Goal: Transaction & Acquisition: Purchase product/service

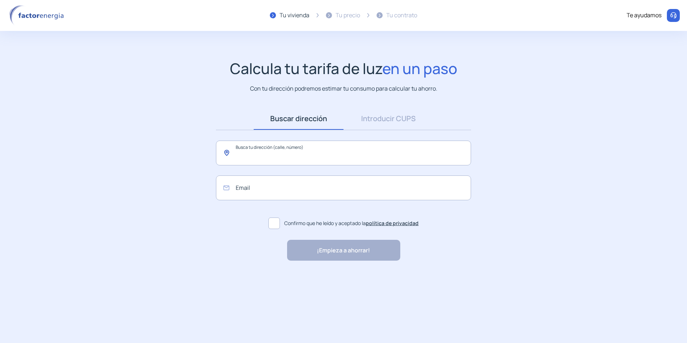
click at [276, 156] on input "text" at bounding box center [343, 152] width 255 height 25
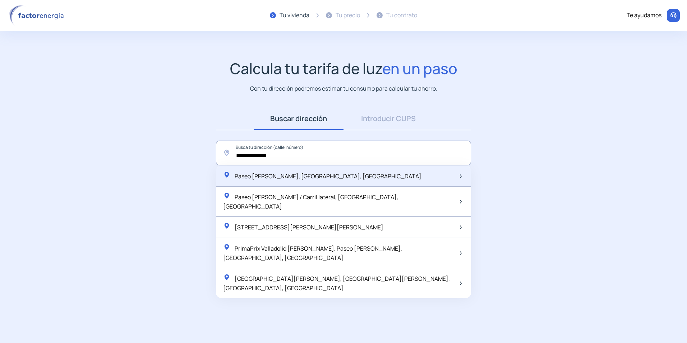
click at [325, 185] on div "Paseo [PERSON_NAME], [GEOGRAPHIC_DATA], [GEOGRAPHIC_DATA]" at bounding box center [343, 176] width 255 height 21
type input "**********"
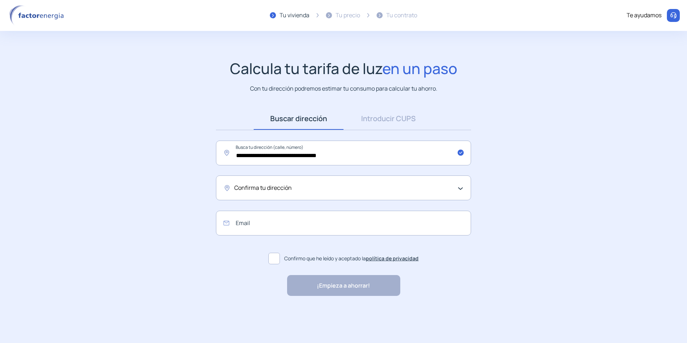
click at [324, 187] on div "Confirma tu dirección" at bounding box center [341, 187] width 215 height 9
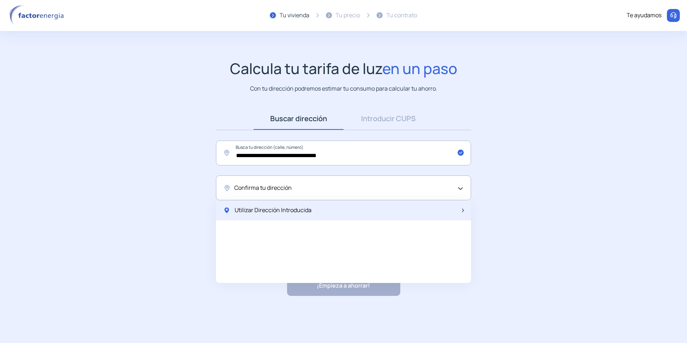
click at [276, 214] on span "Utilizar Dirección Introducida" at bounding box center [273, 210] width 77 height 9
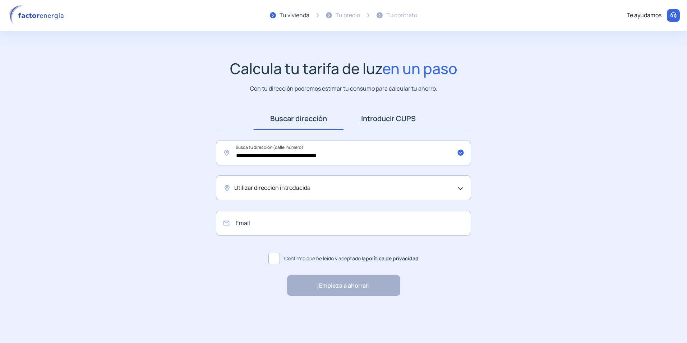
click at [382, 120] on link "Introducir CUPS" at bounding box center [388, 118] width 90 height 22
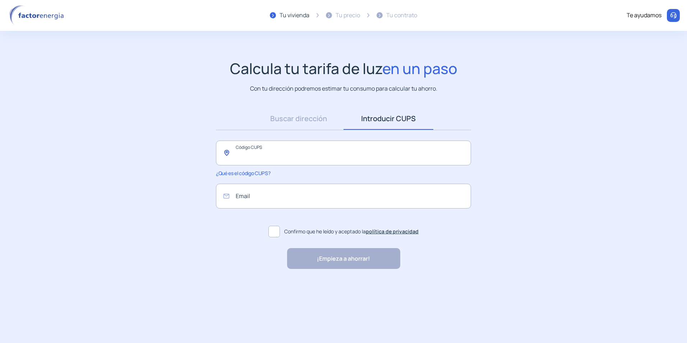
click at [336, 147] on input "text" at bounding box center [343, 152] width 255 height 25
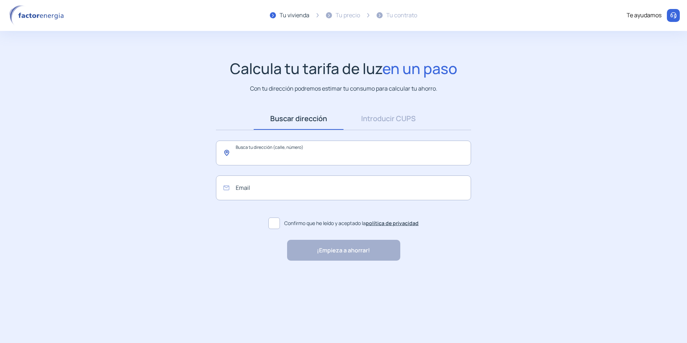
click at [284, 164] on input "text" at bounding box center [343, 152] width 255 height 25
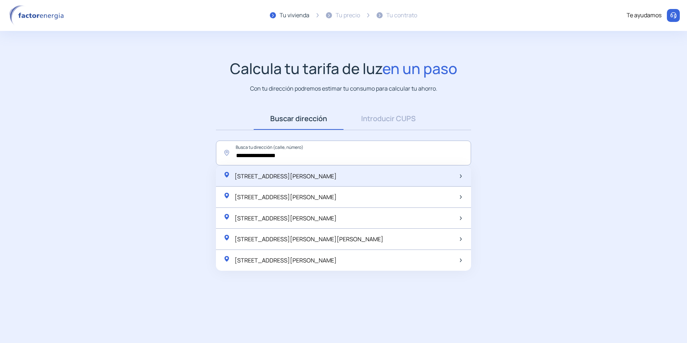
click at [296, 174] on span "[STREET_ADDRESS][PERSON_NAME]" at bounding box center [286, 176] width 102 height 8
type input "**********"
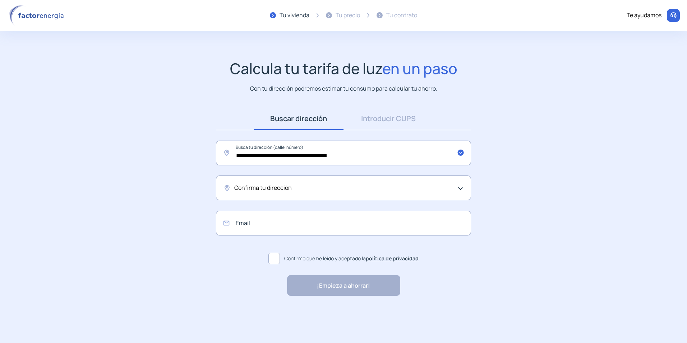
click at [431, 194] on div "Confirma tu dirección" at bounding box center [343, 187] width 255 height 25
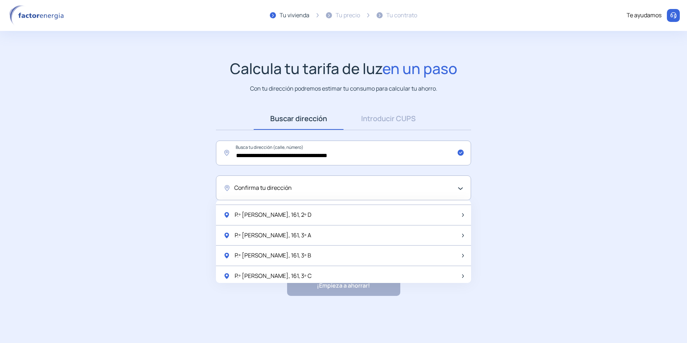
scroll to position [72, 0]
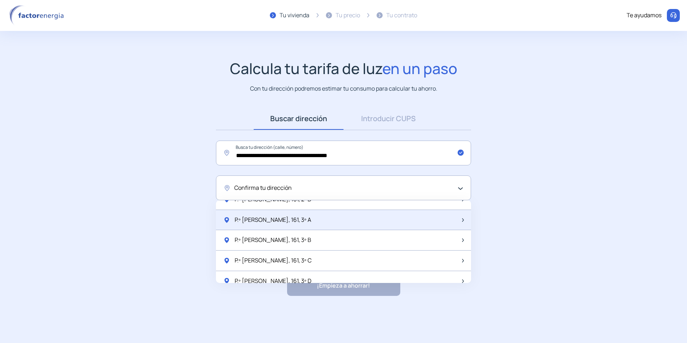
click at [314, 222] on div "P.º [PERSON_NAME], 161, 3º A" at bounding box center [343, 220] width 255 height 20
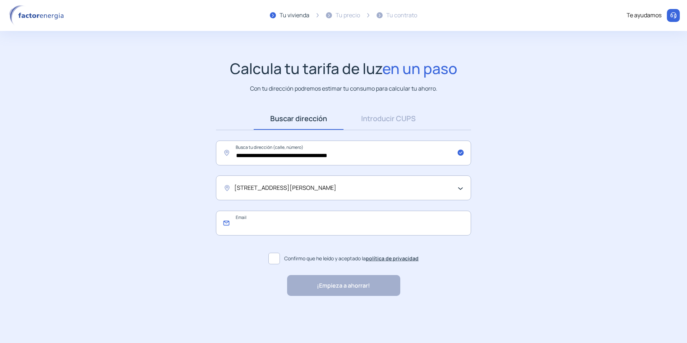
click at [368, 222] on input "email" at bounding box center [343, 223] width 255 height 25
type input "**********"
click at [280, 259] on label "Confirmo que he leído y aceptado la política de privacidad" at bounding box center [343, 258] width 255 height 17
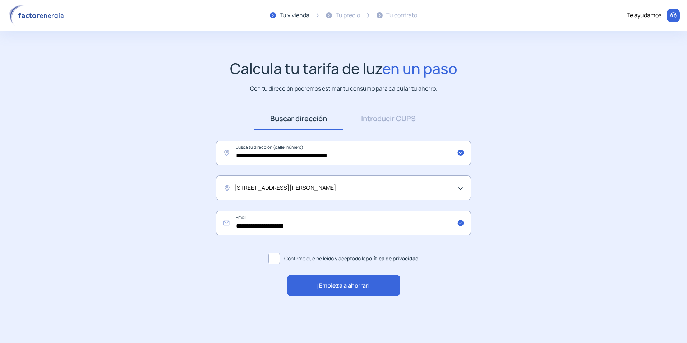
click at [342, 288] on span "¡Empieza a ahorrar!" at bounding box center [343, 285] width 53 height 9
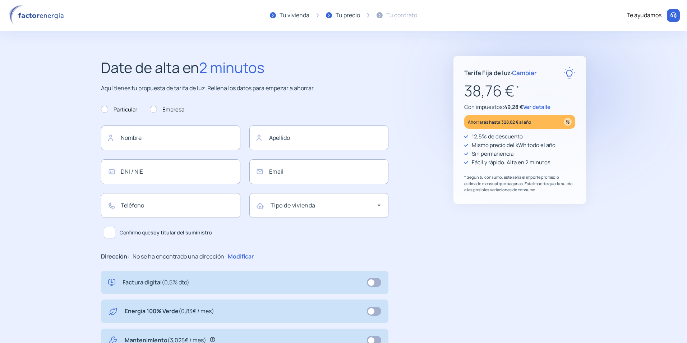
type input "**********"
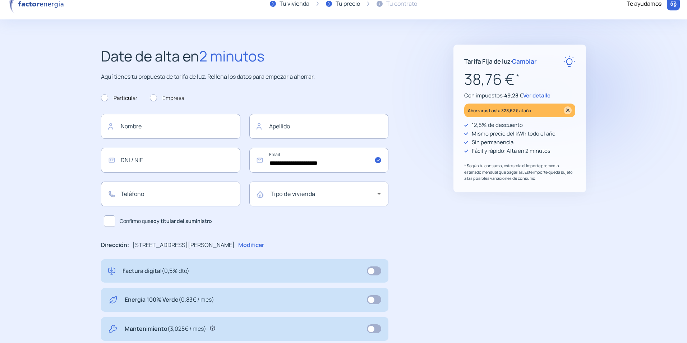
scroll to position [8, 0]
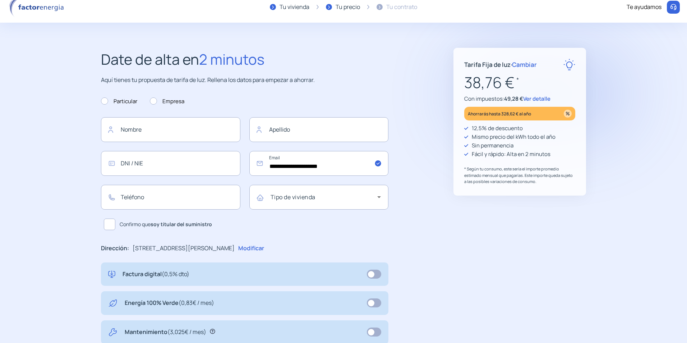
drag, startPoint x: 51, startPoint y: 8, endPoint x: 29, endPoint y: 69, distance: 64.9
click at [29, 69] on step2-our-proposal "**********" at bounding box center [343, 272] width 687 height 449
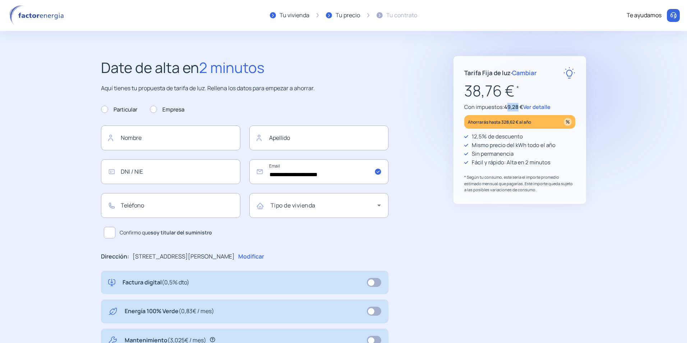
drag, startPoint x: 507, startPoint y: 108, endPoint x: 520, endPoint y: 109, distance: 13.0
click at [520, 109] on span "49,28 €" at bounding box center [513, 107] width 19 height 8
click at [532, 107] on span "Ver detalle" at bounding box center [536, 107] width 27 height 8
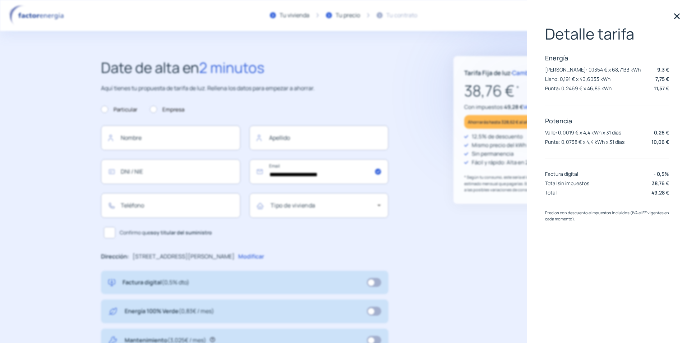
click at [674, 15] on img at bounding box center [677, 16] width 11 height 11
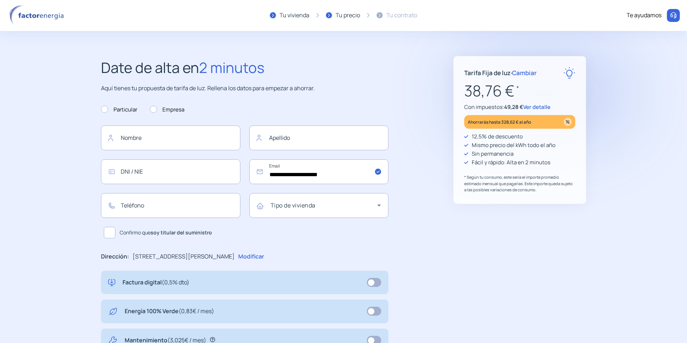
click at [533, 107] on span "Ver detalle" at bounding box center [536, 107] width 27 height 8
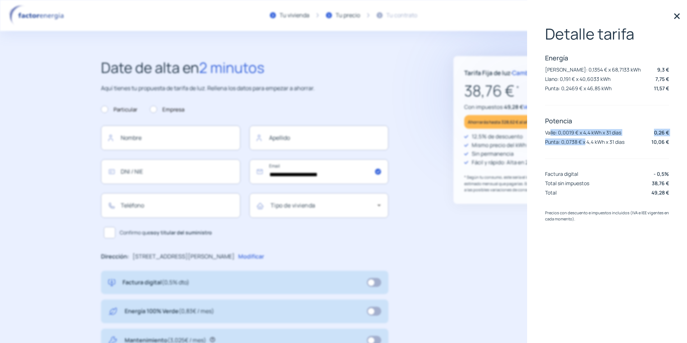
drag, startPoint x: 551, startPoint y: 130, endPoint x: 585, endPoint y: 147, distance: 38.4
click at [585, 147] on div "Detalle tarifa Energía [PERSON_NAME]: 0,1354 € x 68,7133 kWh 9,3 € Llano: 0,191…" at bounding box center [607, 111] width 124 height 173
click at [478, 241] on div "Tarifa Fija de luz · Cambiar 38,76 € * Con impuestos: 49,28 € Ver detalle Ahorr…" at bounding box center [519, 280] width 133 height 449
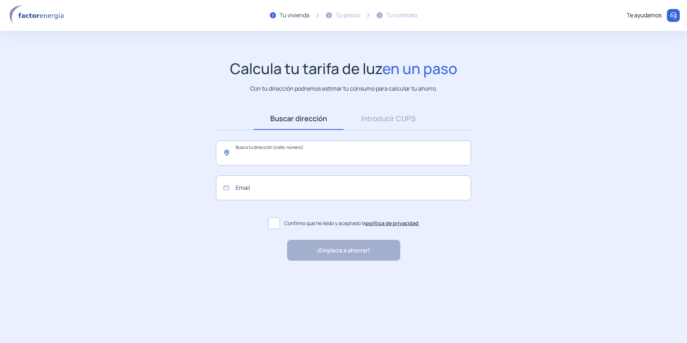
click at [321, 149] on input "text" at bounding box center [343, 152] width 255 height 25
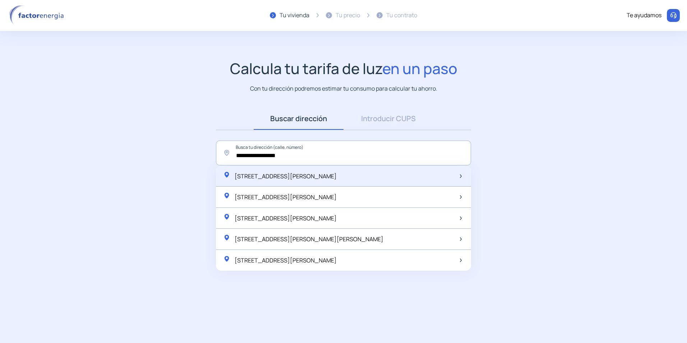
click at [329, 170] on div "Paseo de Zorrilla, 161, Valladolid, España" at bounding box center [343, 176] width 255 height 21
type input "**********"
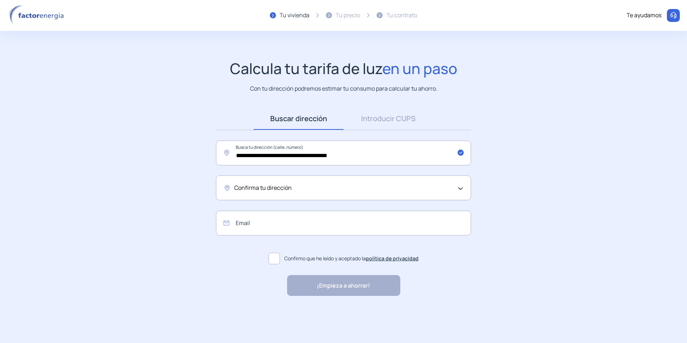
click at [267, 187] on span "Confirma tu dirección" at bounding box center [262, 187] width 57 height 9
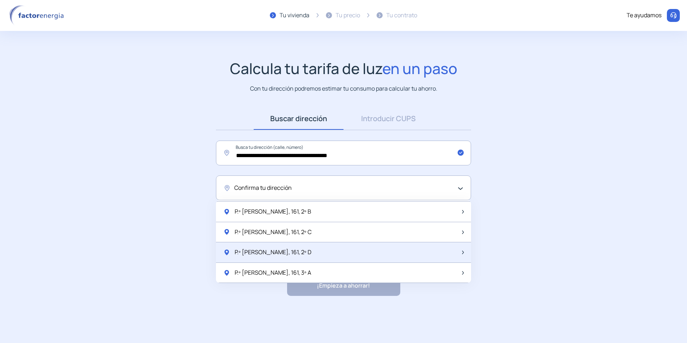
scroll to position [36, 0]
click at [296, 249] on div "P.º [PERSON_NAME], 161, 3º A" at bounding box center [343, 256] width 255 height 20
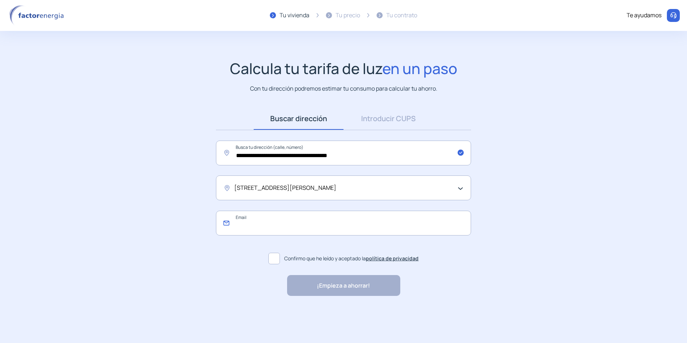
click at [300, 230] on input "email" at bounding box center [343, 223] width 255 height 25
type input "**********"
click at [276, 261] on span at bounding box center [273, 258] width 11 height 11
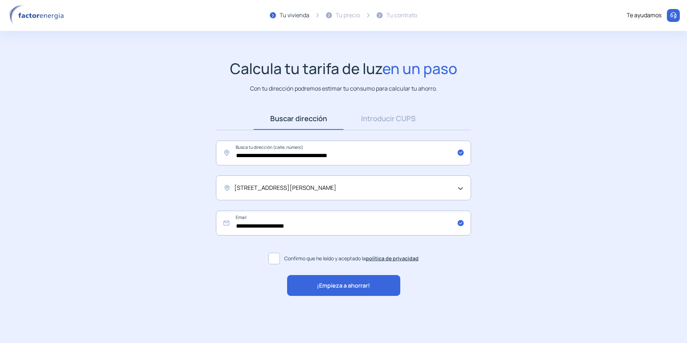
click at [337, 286] on span "¡Empieza a ahorrar!" at bounding box center [343, 285] width 53 height 9
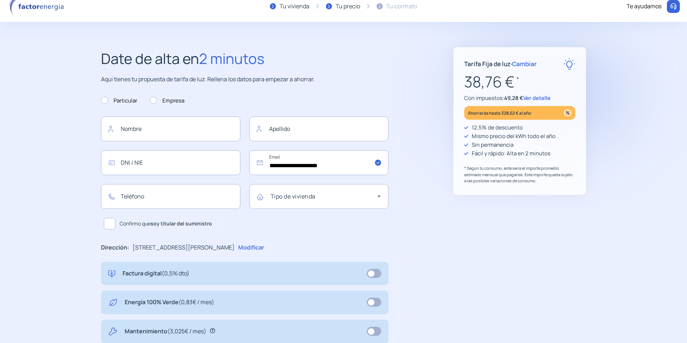
scroll to position [8, 0]
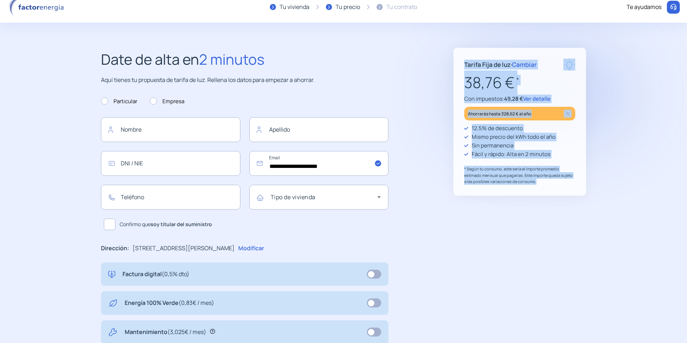
drag, startPoint x: 544, startPoint y: 181, endPoint x: 464, endPoint y: 66, distance: 140.0
click at [464, 66] on div "Tarifa Fija de luz · Cambiar 38,76 € * Con impuestos: 49,28 € Ver detalle Ahorr…" at bounding box center [519, 122] width 133 height 148
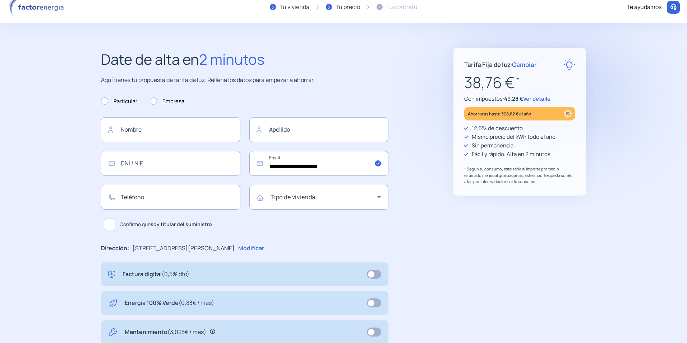
drag, startPoint x: 464, startPoint y: 66, endPoint x: 426, endPoint y: 75, distance: 39.0
click at [426, 75] on div "**********" at bounding box center [344, 272] width 514 height 449
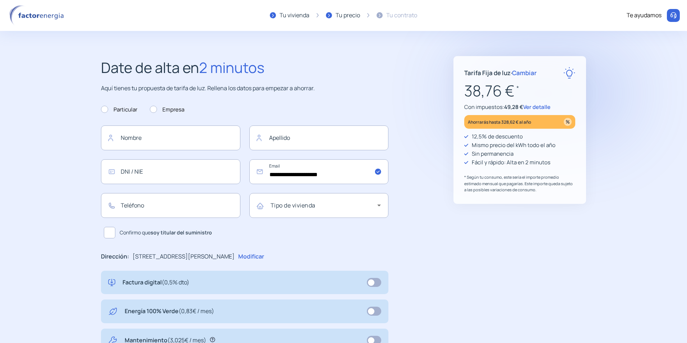
drag, startPoint x: 466, startPoint y: 216, endPoint x: 546, endPoint y: 212, distance: 79.5
click at [546, 212] on div "Tarifa Fija de luz · Cambiar 38,76 € * Con impuestos: 49,28 € Ver detalle Ahorr…" at bounding box center [519, 280] width 133 height 449
drag, startPoint x: 470, startPoint y: 177, endPoint x: 528, endPoint y: 188, distance: 58.5
click at [528, 188] on p "* Según tu consumo, este sería el importe promedio estimado mensual que pagaría…" at bounding box center [519, 183] width 111 height 19
drag, startPoint x: 528, startPoint y: 188, endPoint x: 475, endPoint y: 181, distance: 53.2
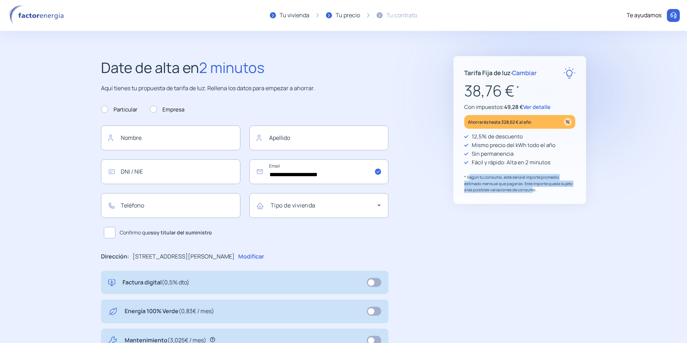
click at [475, 181] on p "* Según tu consumo, este sería el importe promedio estimado mensual que pagaría…" at bounding box center [519, 183] width 111 height 19
drag, startPoint x: 469, startPoint y: 175, endPoint x: 528, endPoint y: 188, distance: 60.0
click at [528, 188] on p "* Según tu consumo, este sería el importe promedio estimado mensual que pagaría…" at bounding box center [519, 183] width 111 height 19
click at [528, 189] on p "* Según tu consumo, este sería el importe promedio estimado mensual que pagaría…" at bounding box center [519, 183] width 111 height 19
drag, startPoint x: 528, startPoint y: 190, endPoint x: 469, endPoint y: 177, distance: 60.9
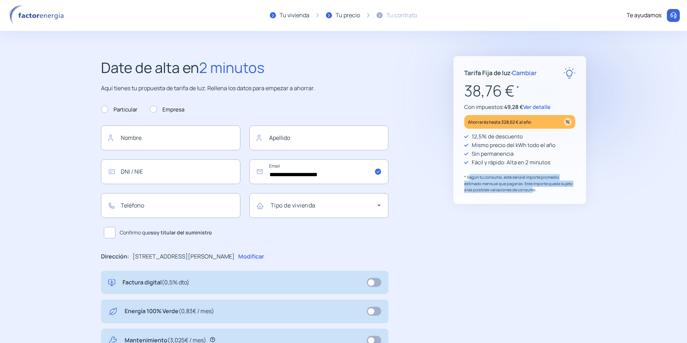
click at [469, 177] on p "* Según tu consumo, este sería el importe promedio estimado mensual que pagaría…" at bounding box center [519, 183] width 111 height 19
click at [471, 180] on p "* Según tu consumo, este sería el importe promedio estimado mensual que pagaría…" at bounding box center [519, 183] width 111 height 19
drag, startPoint x: 467, startPoint y: 176, endPoint x: 531, endPoint y: 189, distance: 65.5
click at [531, 189] on p "* Según tu consumo, este sería el importe promedio estimado mensual que pagaría…" at bounding box center [519, 183] width 111 height 19
click at [531, 190] on p "* Según tu consumo, este sería el importe promedio estimado mensual que pagaría…" at bounding box center [519, 183] width 111 height 19
